Goal: Task Accomplishment & Management: Manage account settings

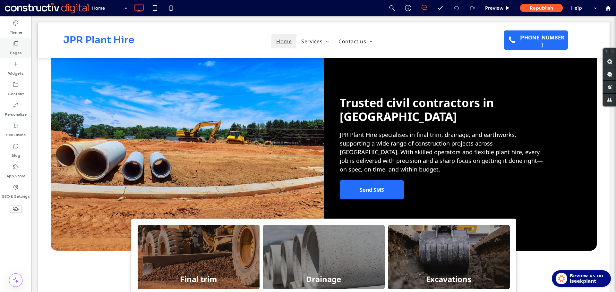
click at [21, 52] on label "Pages" at bounding box center [16, 51] width 12 height 9
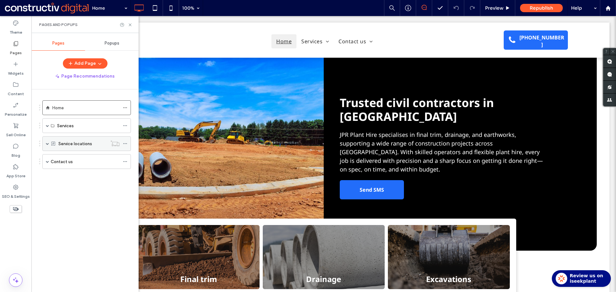
click at [86, 144] on label "Service locations" at bounding box center [75, 143] width 34 height 11
click at [86, 162] on div at bounding box center [308, 146] width 616 height 292
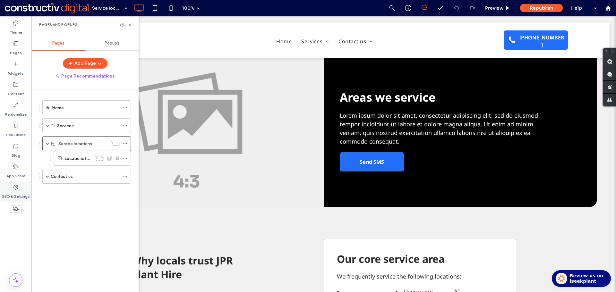
click at [11, 185] on div "SEO & Settings" at bounding box center [15, 191] width 31 height 21
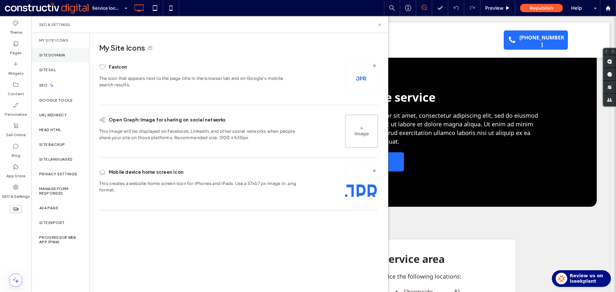
click at [56, 58] on div "Site Domain" at bounding box center [60, 55] width 58 height 15
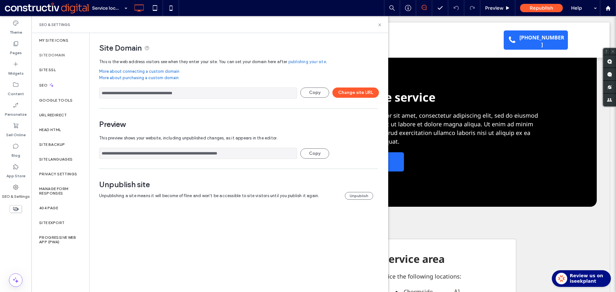
click at [183, 96] on input "**********" at bounding box center [198, 93] width 198 height 11
